Goal: Task Accomplishment & Management: Manage account settings

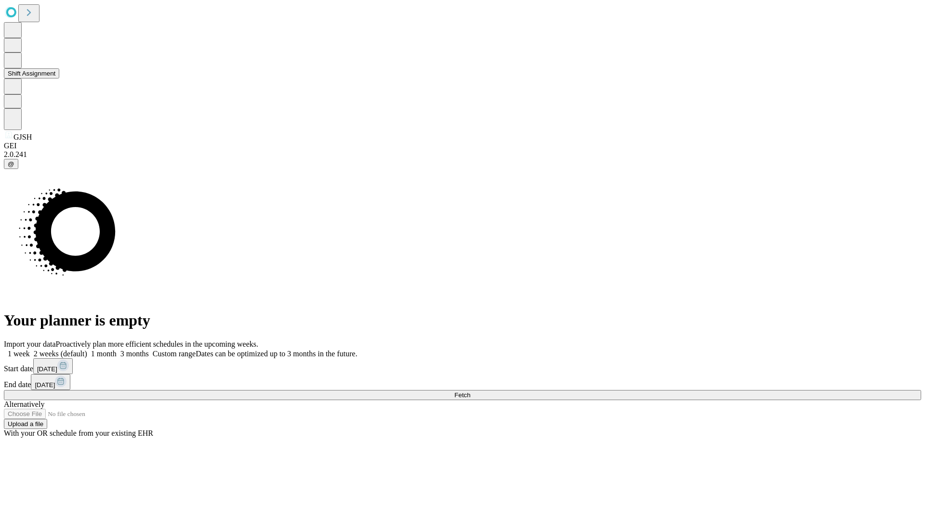
click at [59, 79] on button "Shift Assignment" at bounding box center [31, 73] width 55 height 10
